Goal: Task Accomplishment & Management: Use online tool/utility

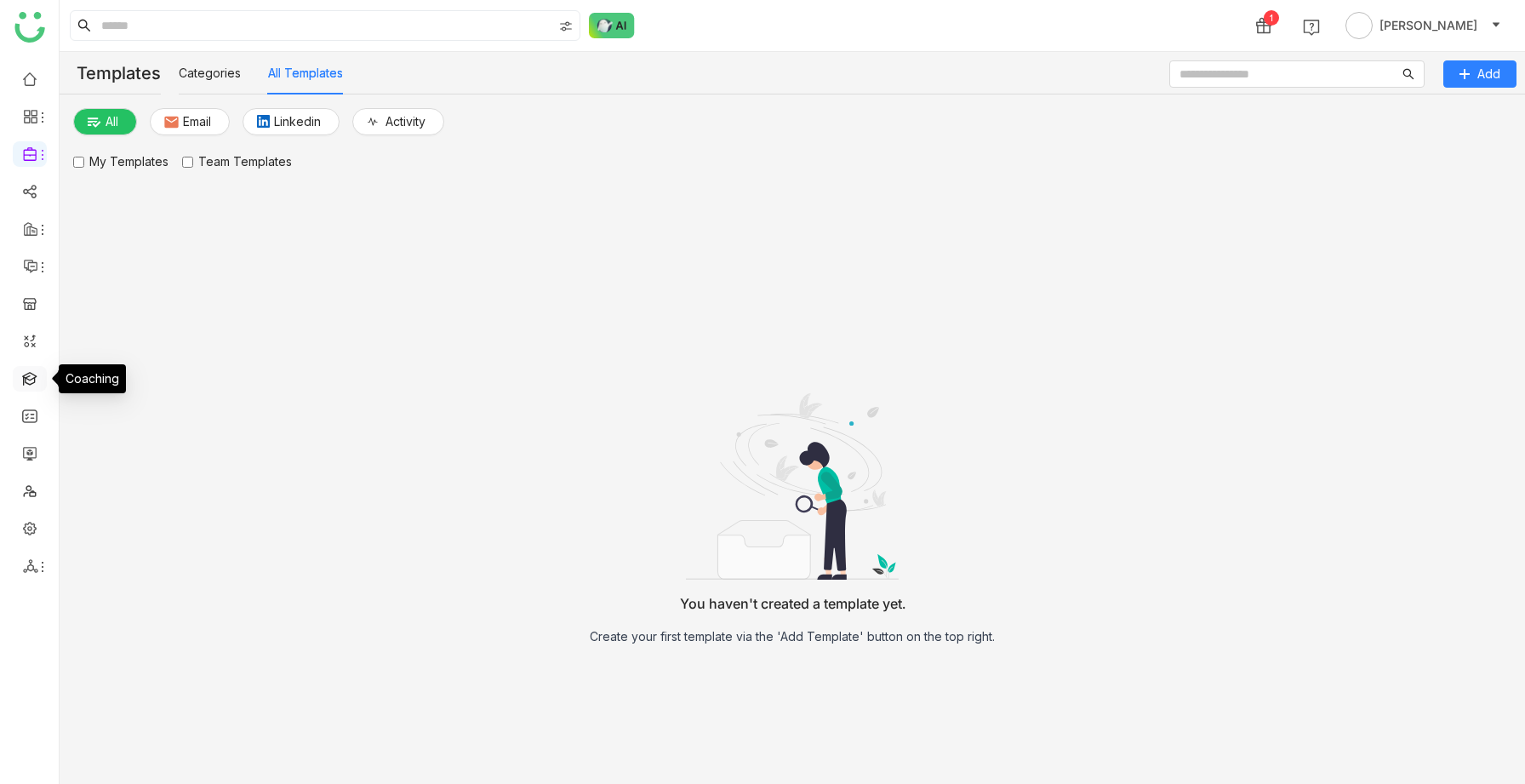
click at [28, 373] on link at bounding box center [30, 378] width 15 height 14
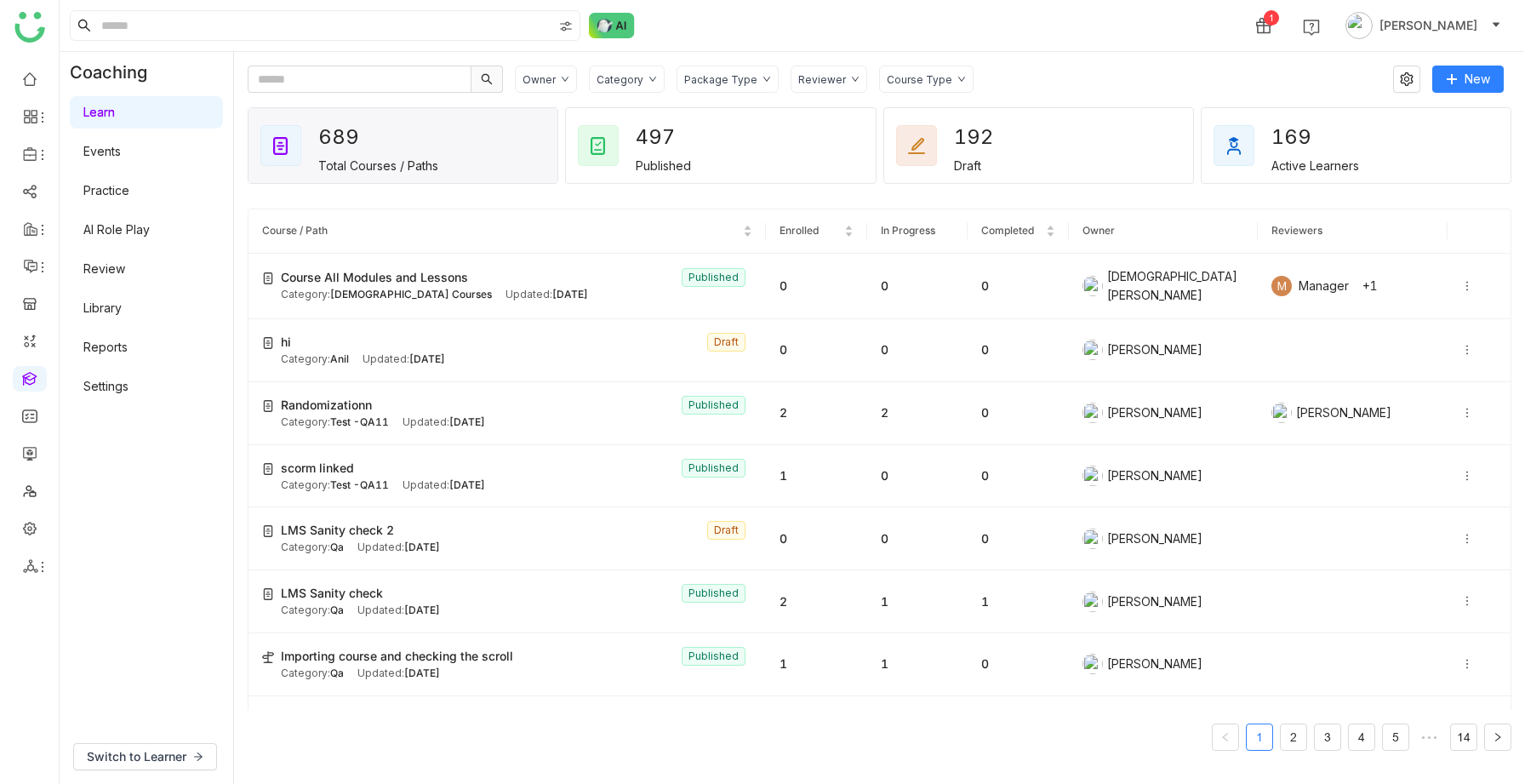
click at [122, 197] on link "Practice" at bounding box center [106, 190] width 46 height 14
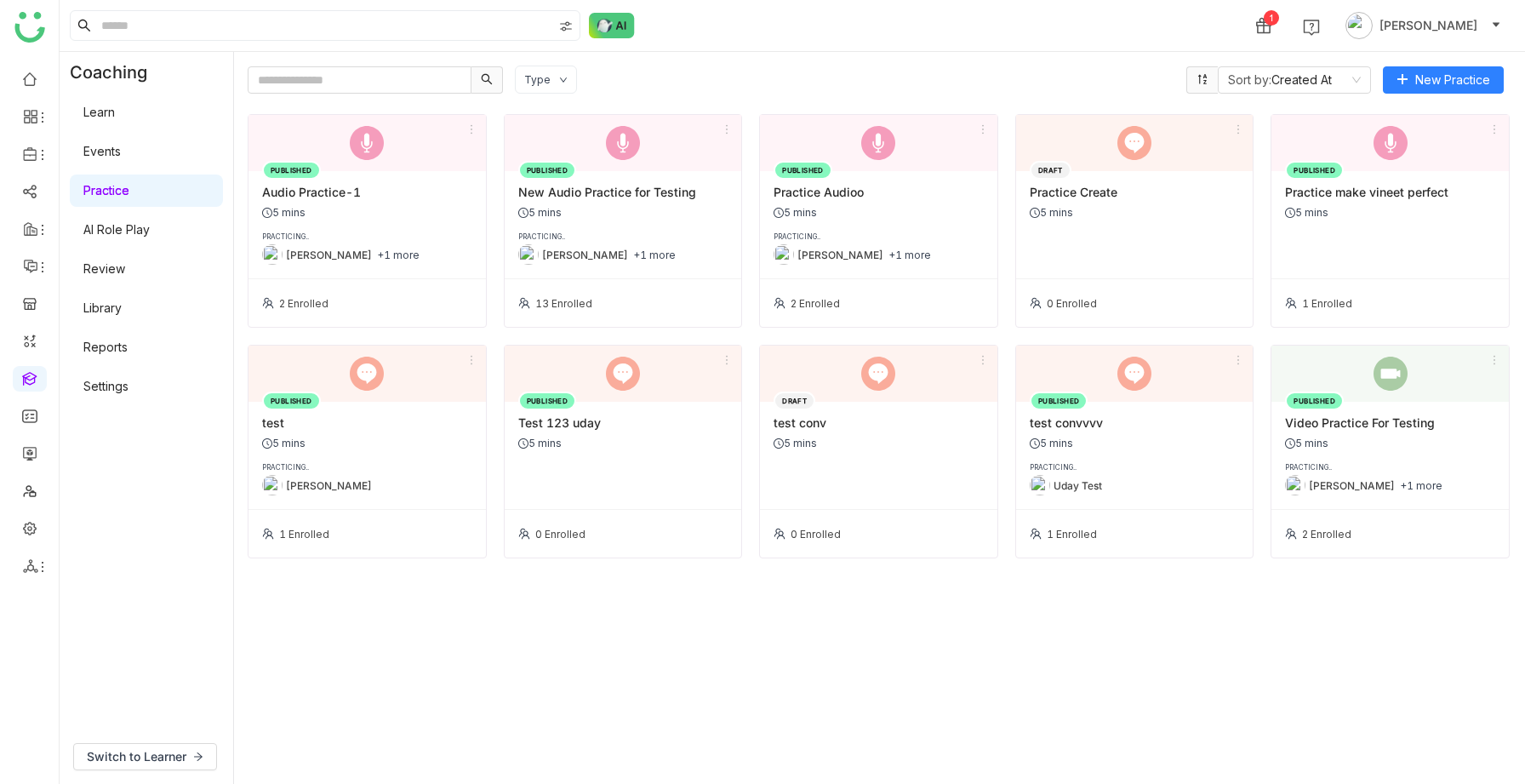
click at [382, 219] on div "PUBLISHED Audio Practice-1 5 mins PRACTICING.. Uday Pulasetti +1 more" at bounding box center [367, 225] width 238 height 109
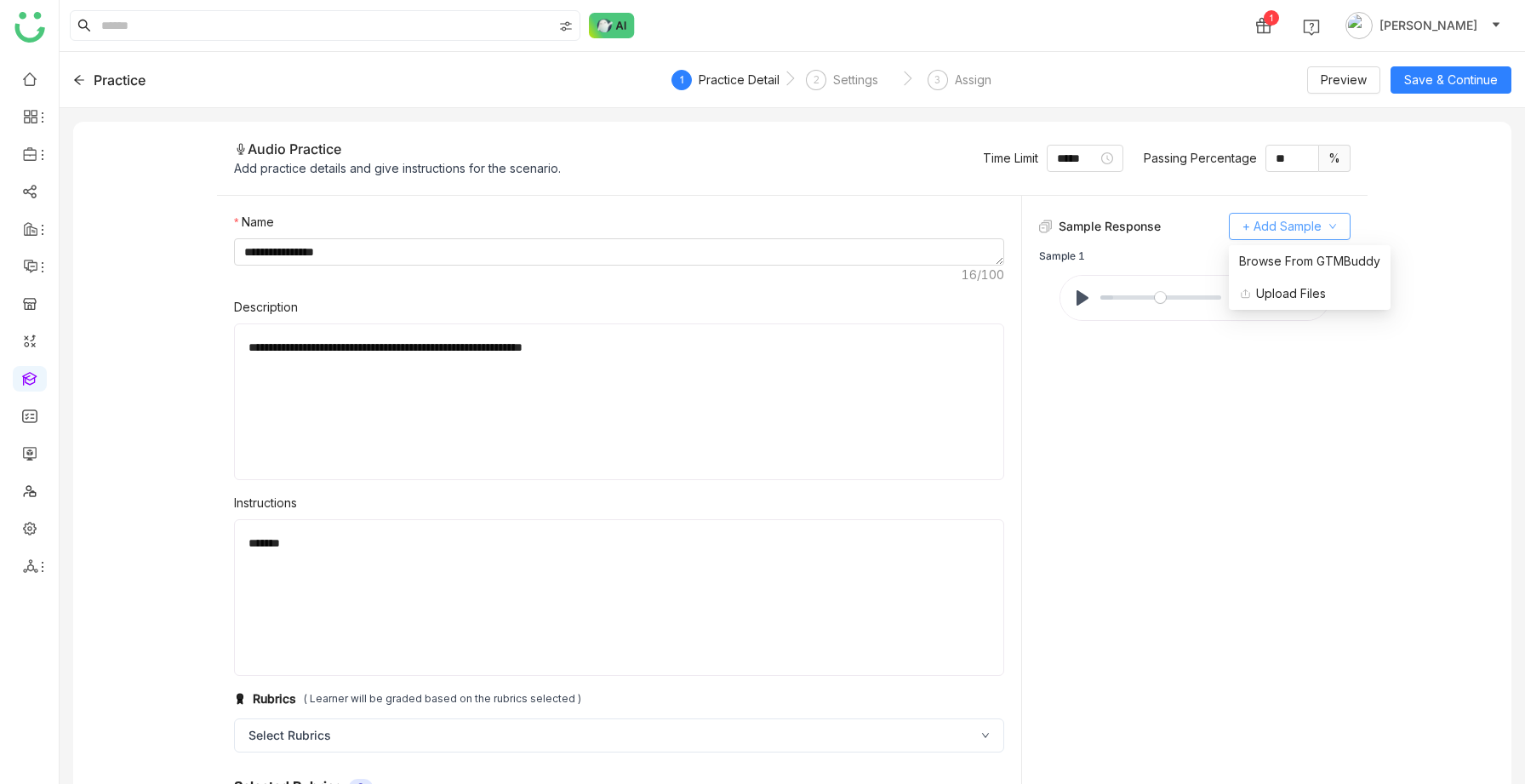
click at [1256, 234] on span "+ Add Sample" at bounding box center [1282, 226] width 79 height 19
click at [1258, 263] on span "Browse From GTMBuddy" at bounding box center [1311, 261] width 142 height 19
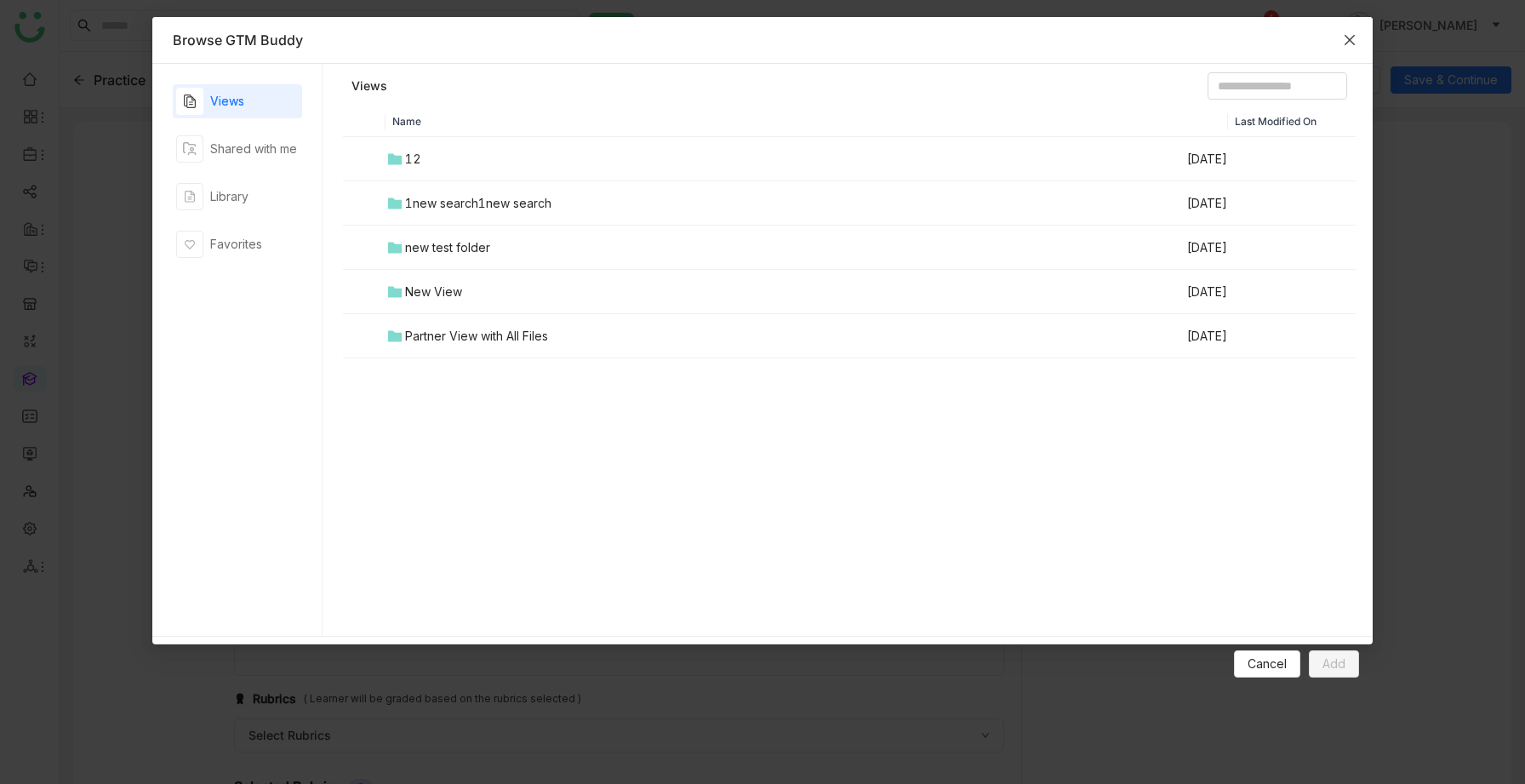
click at [1345, 40] on icon "Close" at bounding box center [1349, 39] width 13 height 13
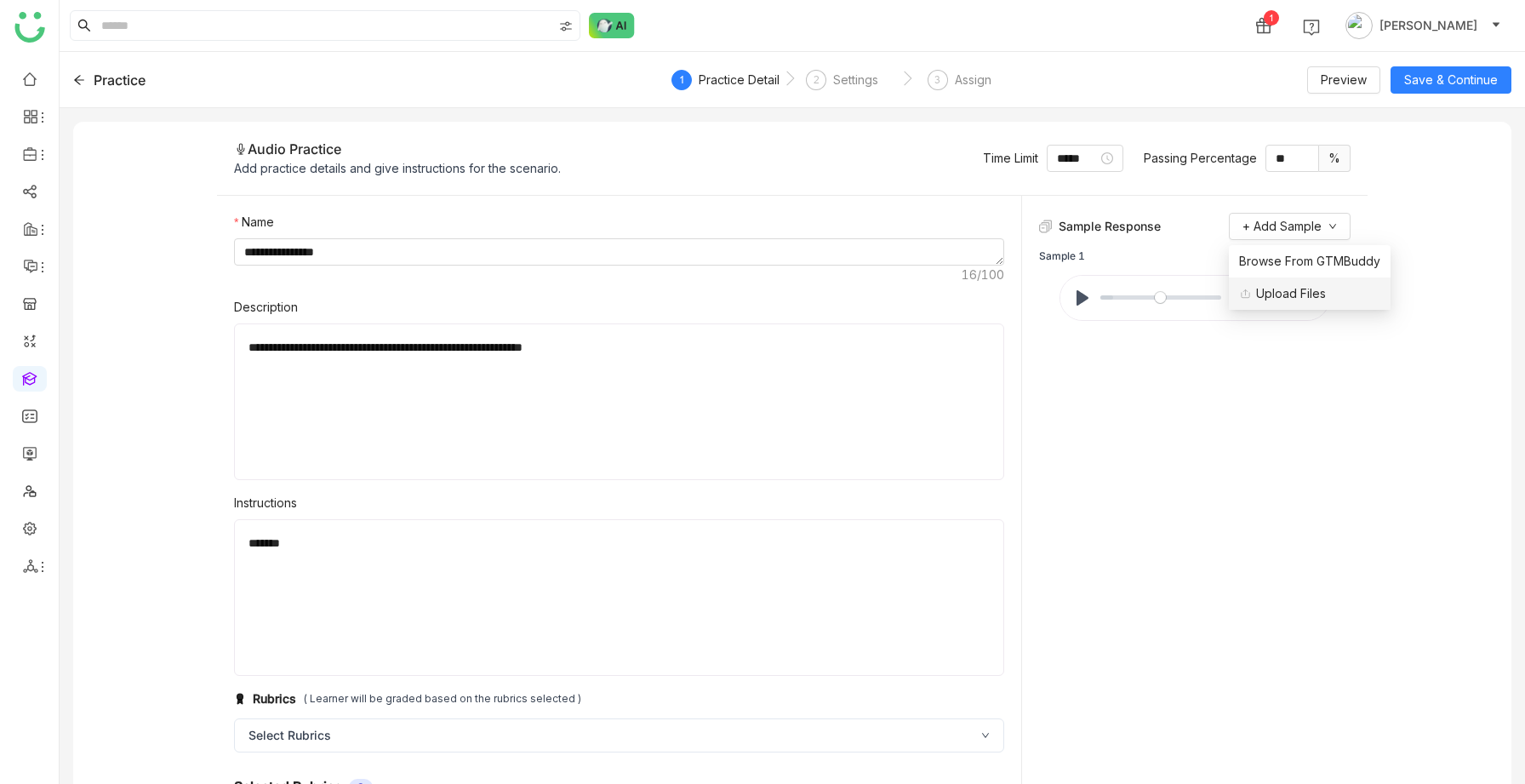
click at [1271, 285] on span "Upload Files" at bounding box center [1283, 293] width 87 height 19
click at [1283, 221] on span "+ Add Sample" at bounding box center [1282, 226] width 79 height 19
click at [1257, 266] on span "Browse From GTMBuddy" at bounding box center [1311, 261] width 142 height 19
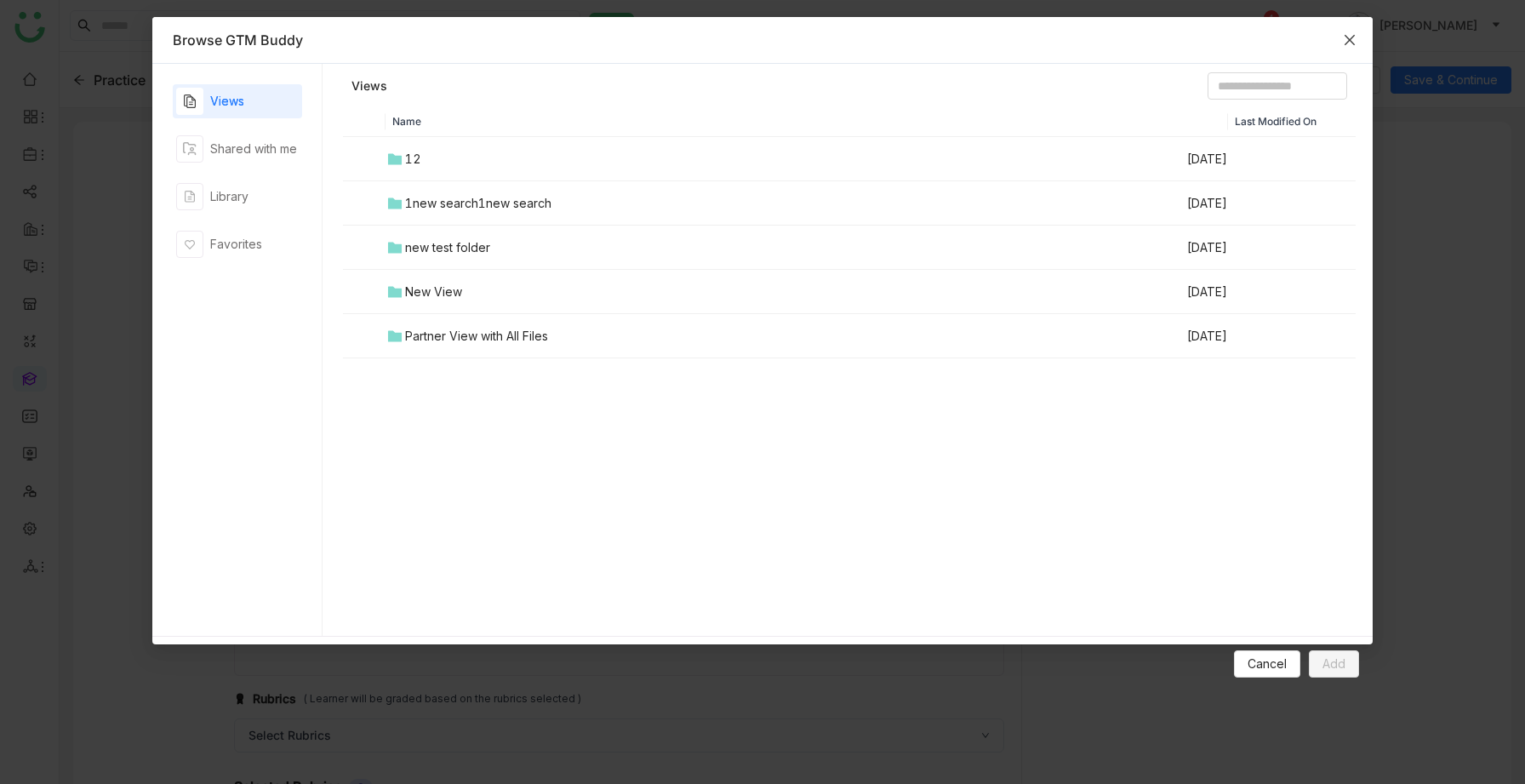
click at [1349, 41] on icon "Close" at bounding box center [1349, 39] width 13 height 13
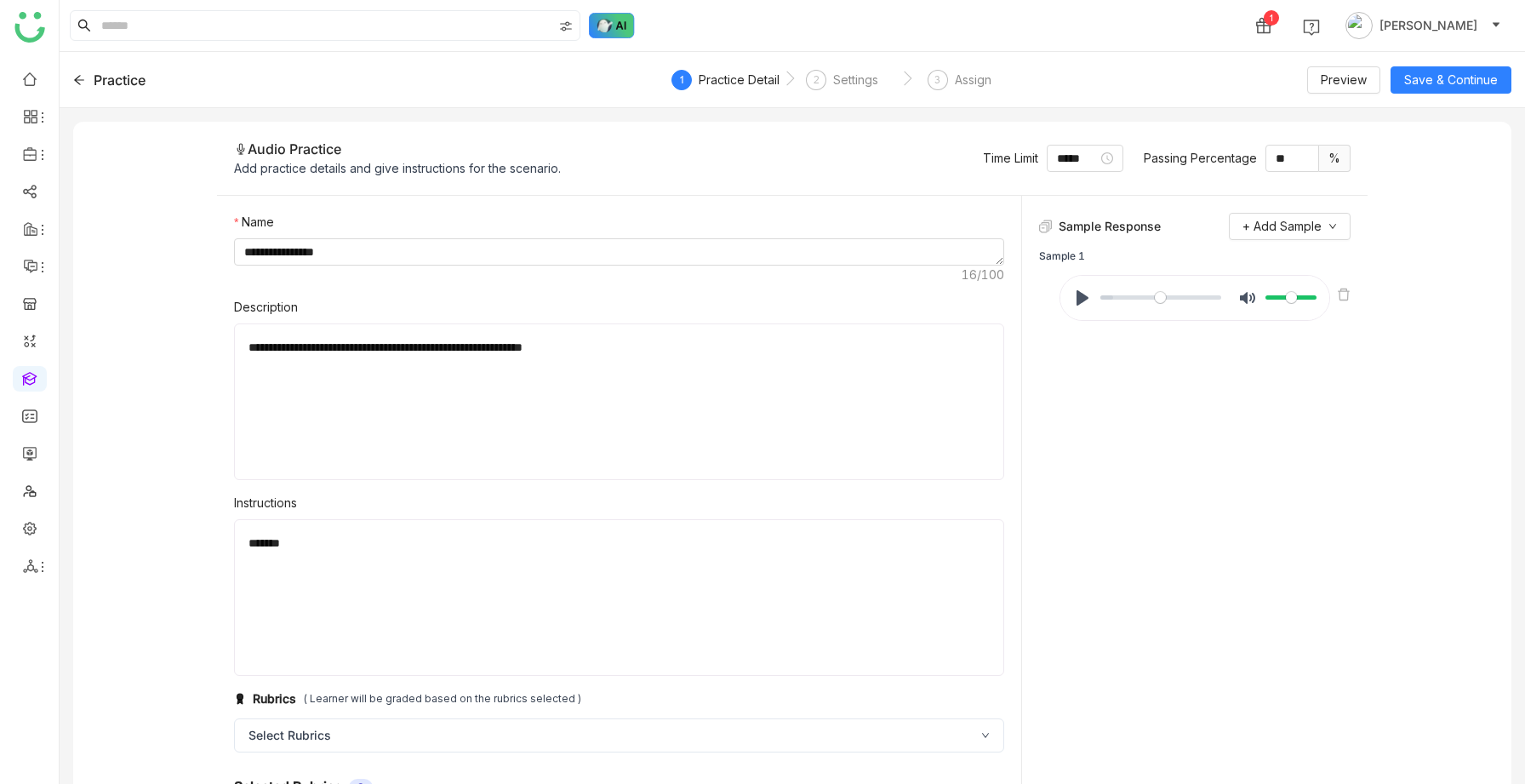
click at [620, 25] on img at bounding box center [612, 25] width 46 height 25
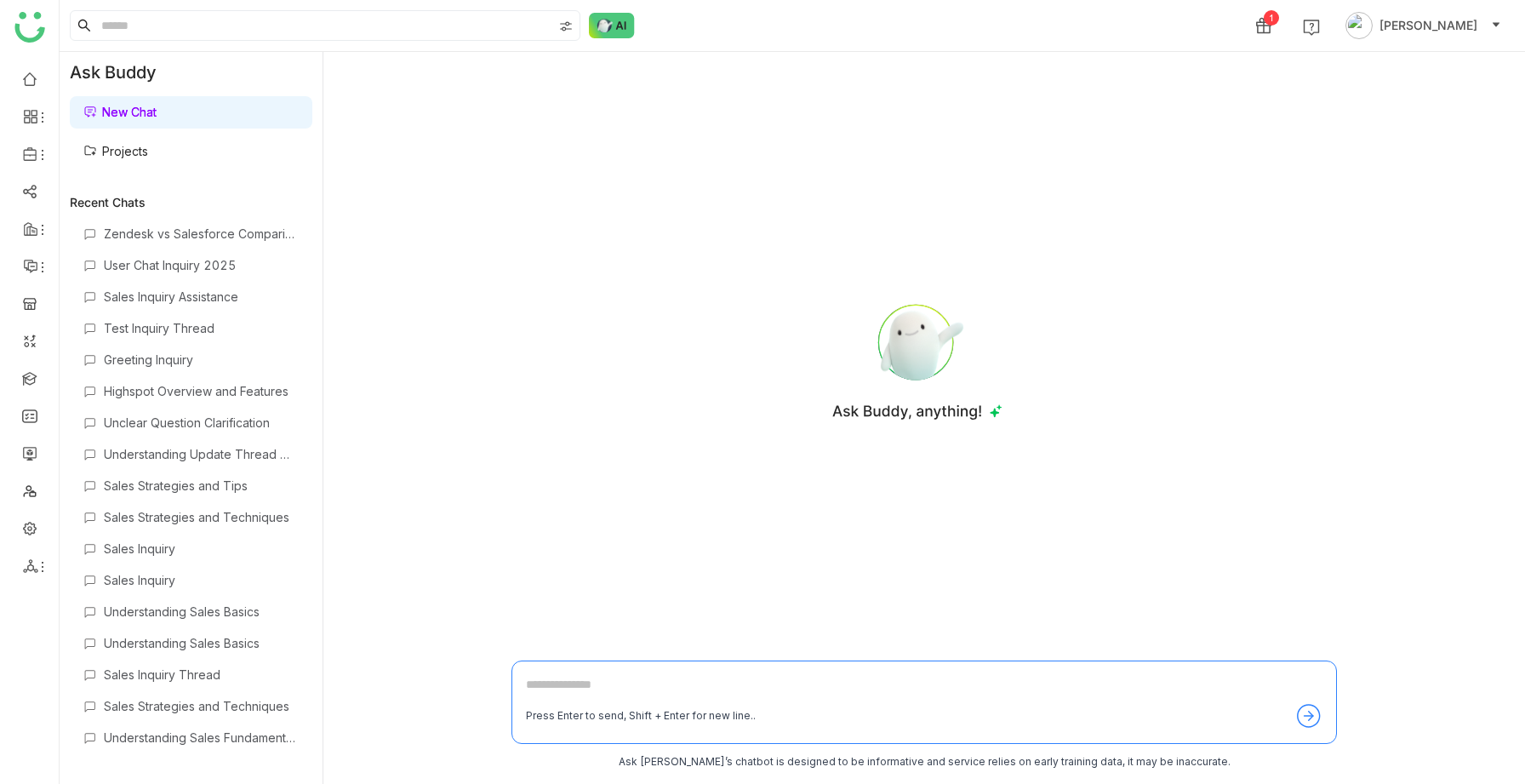
click at [126, 157] on link "Projects" at bounding box center [116, 151] width 65 height 14
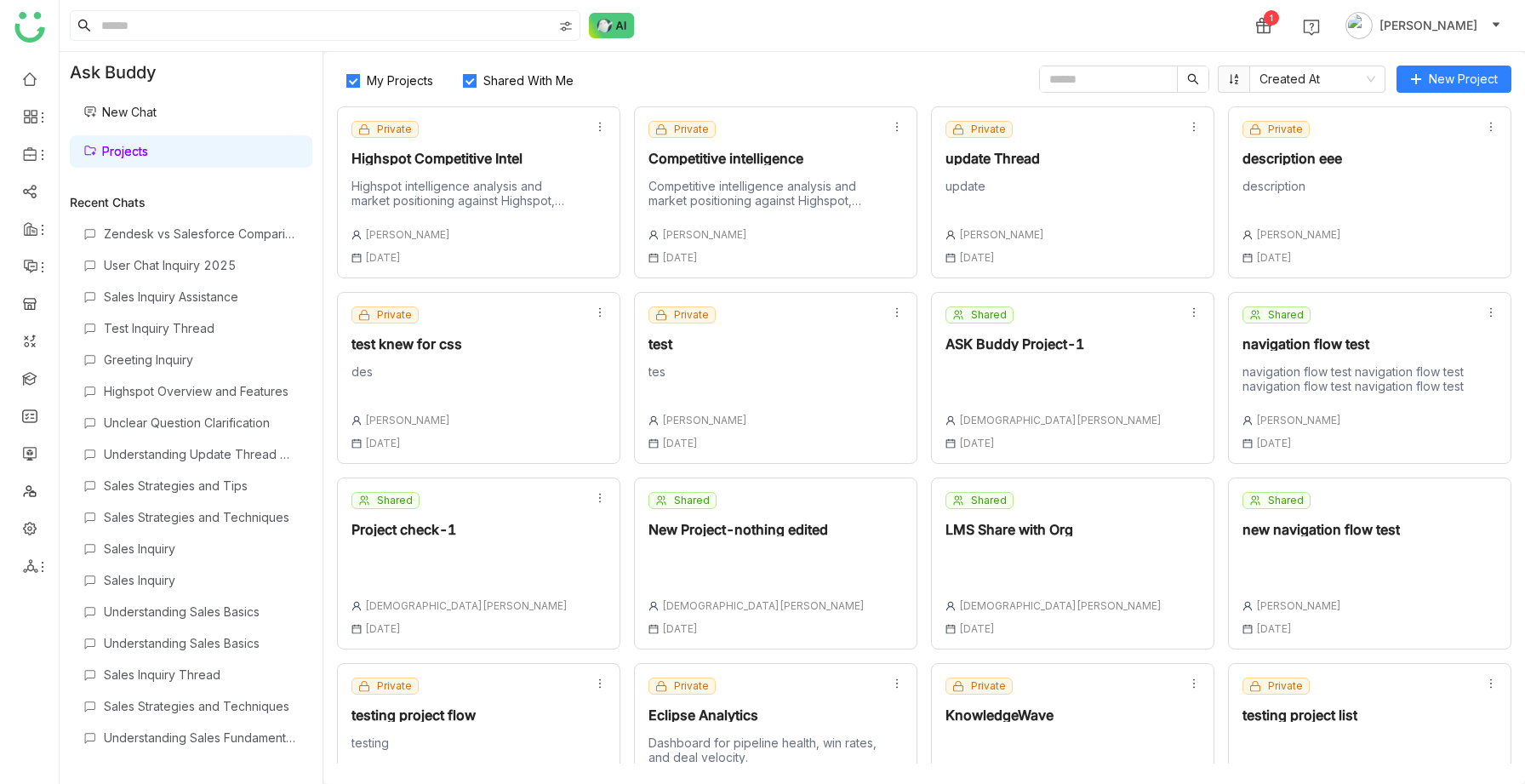
click at [518, 170] on div "Private Highspot Competitive Intel Highspot intelligence analysis and market po…" at bounding box center [466, 192] width 229 height 143
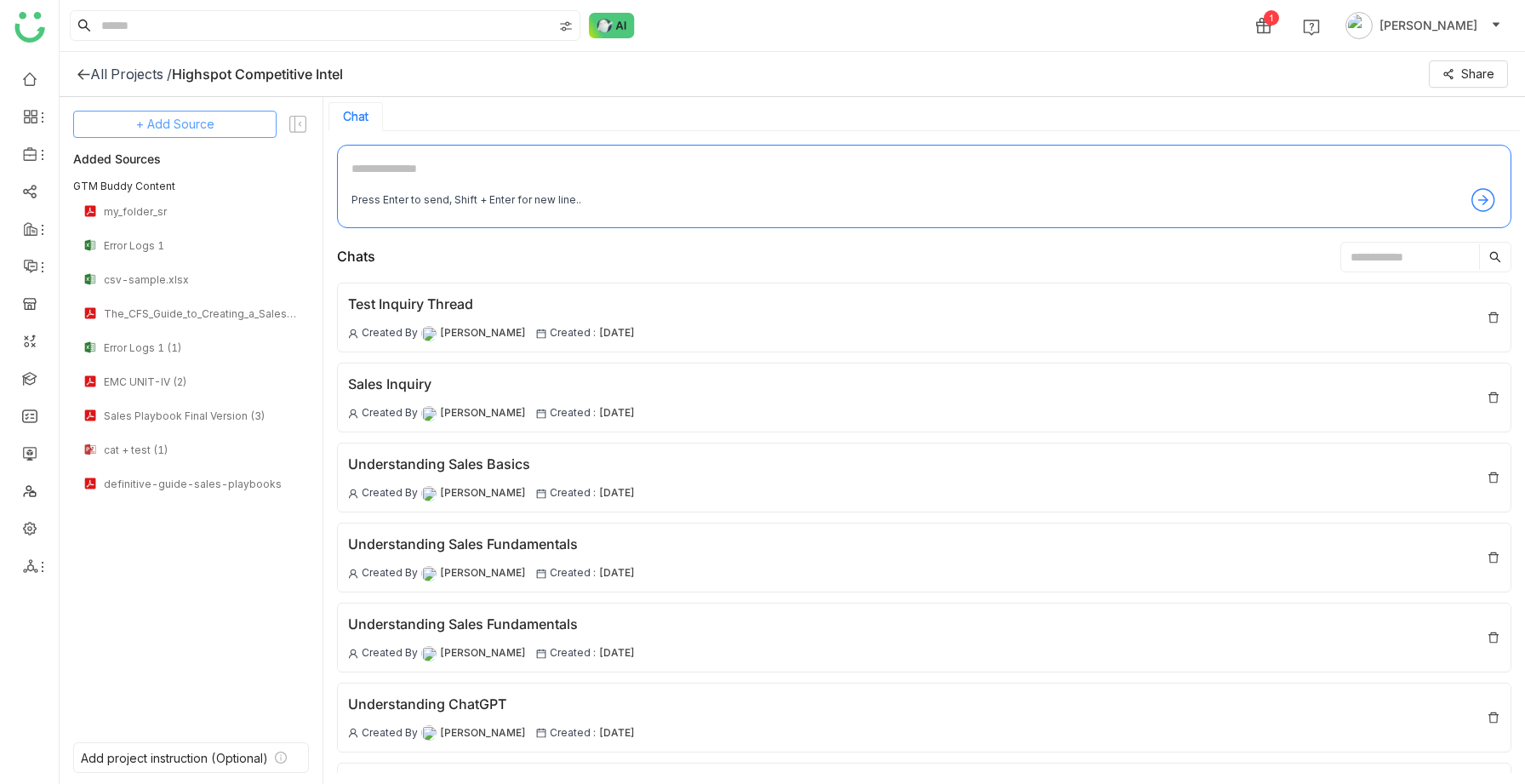
click at [175, 125] on span "+ Add Source" at bounding box center [175, 124] width 78 height 19
click at [176, 166] on span "GTM Buddy Content" at bounding box center [188, 170] width 98 height 15
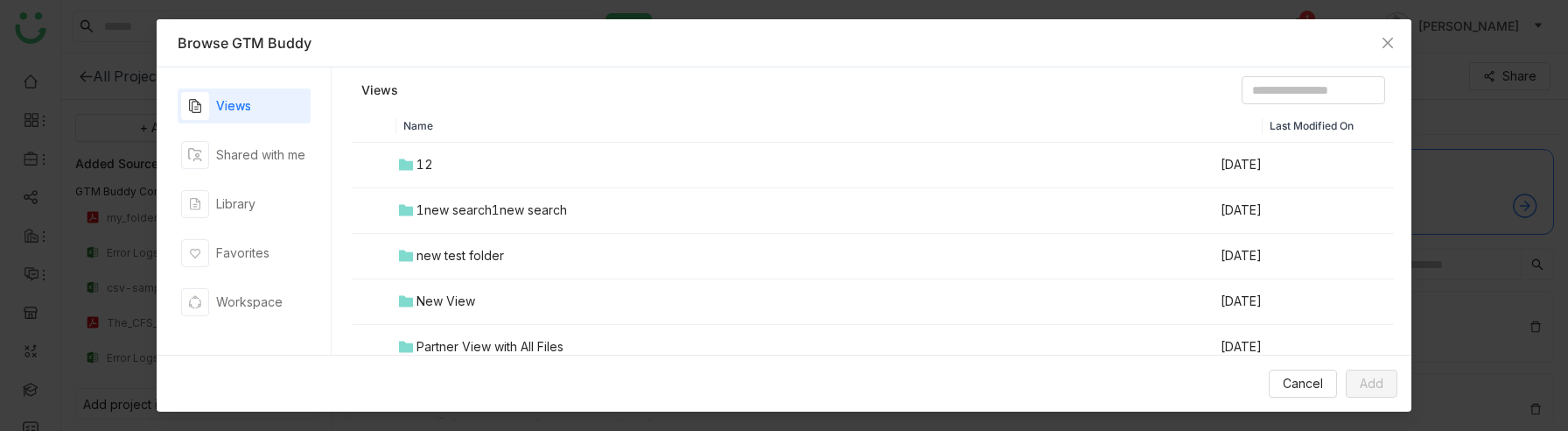
scroll to position [6, 0]
